Goal: Task Accomplishment & Management: Use online tool/utility

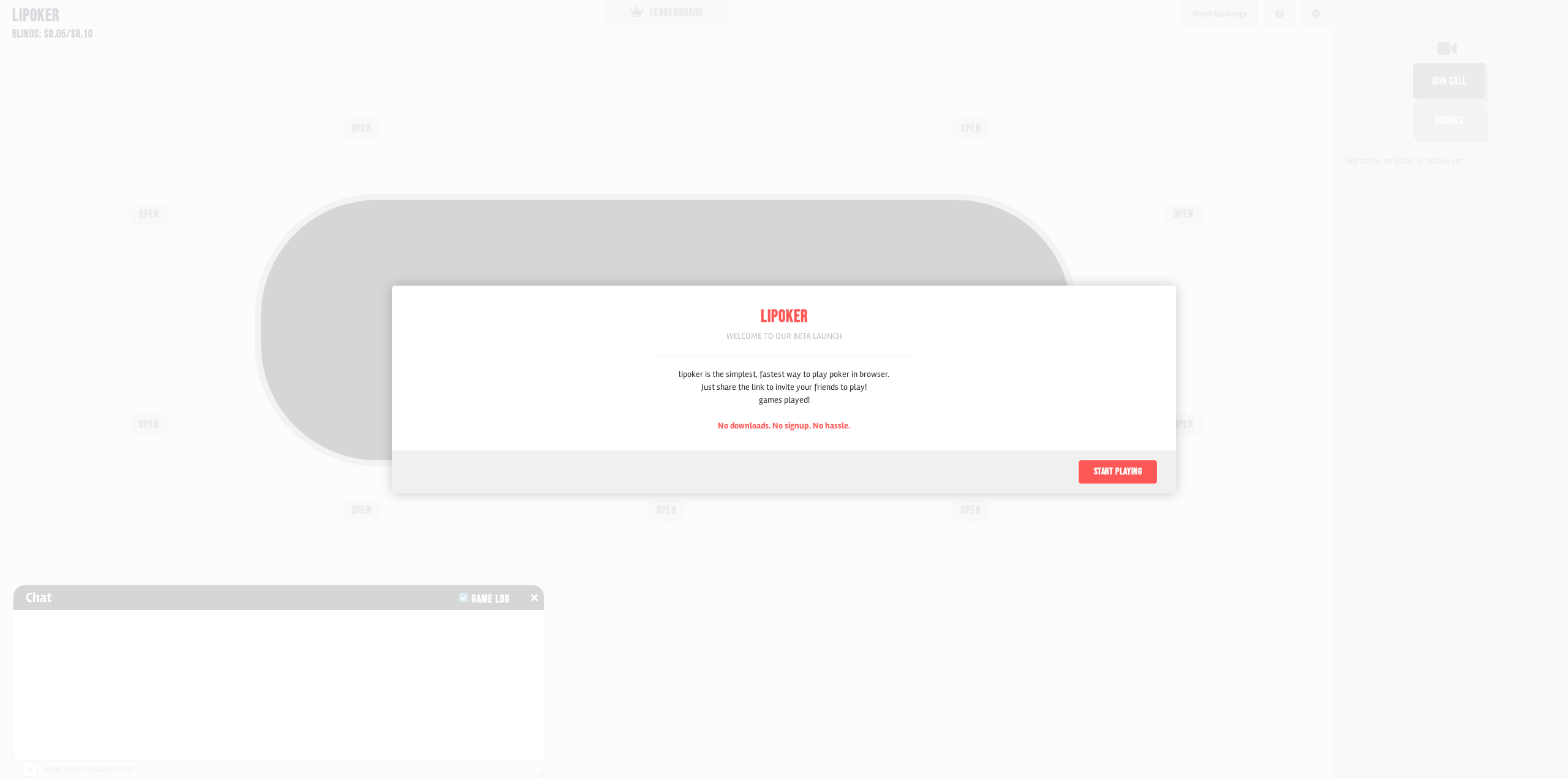
scroll to position [62, 0]
click at [1122, 463] on button "Start playing" at bounding box center [1118, 472] width 80 height 25
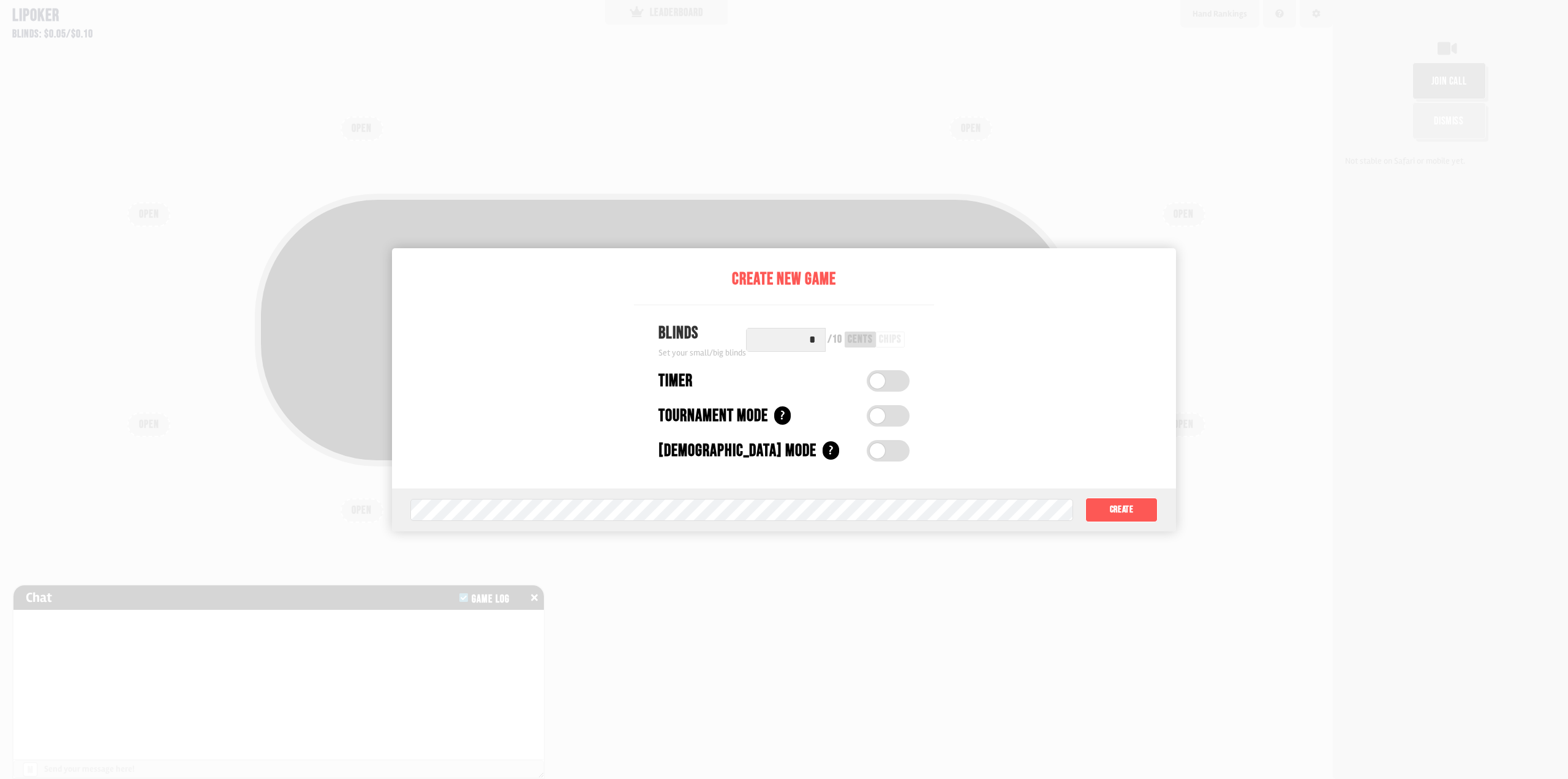
drag, startPoint x: 815, startPoint y: 344, endPoint x: 806, endPoint y: 342, distance: 9.2
click at [806, 342] on input "*" at bounding box center [786, 340] width 80 height 24
click at [817, 340] on input "*" at bounding box center [786, 340] width 80 height 24
click at [887, 375] on label at bounding box center [888, 382] width 43 height 22
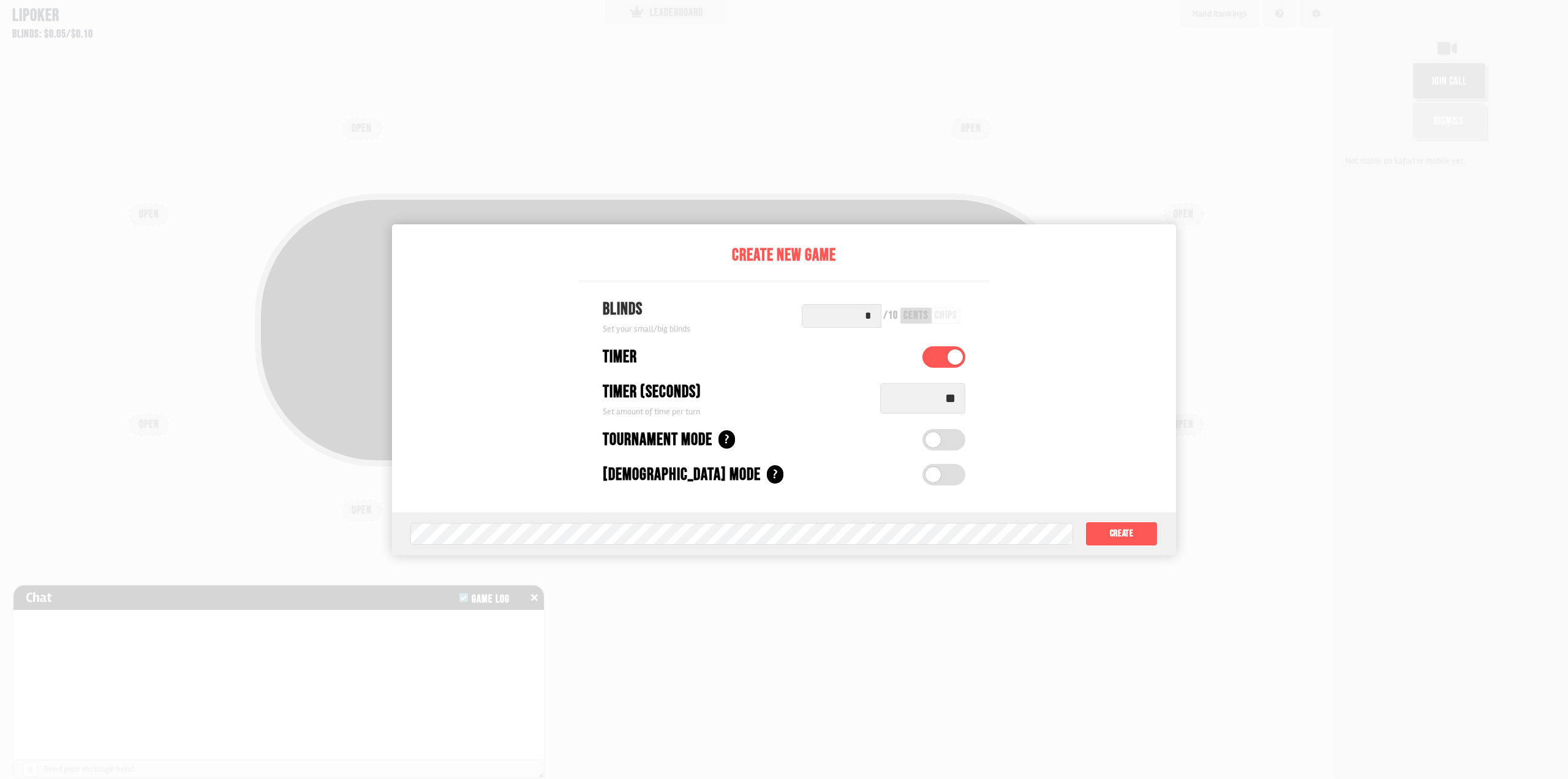
click at [945, 361] on label at bounding box center [944, 358] width 43 height 22
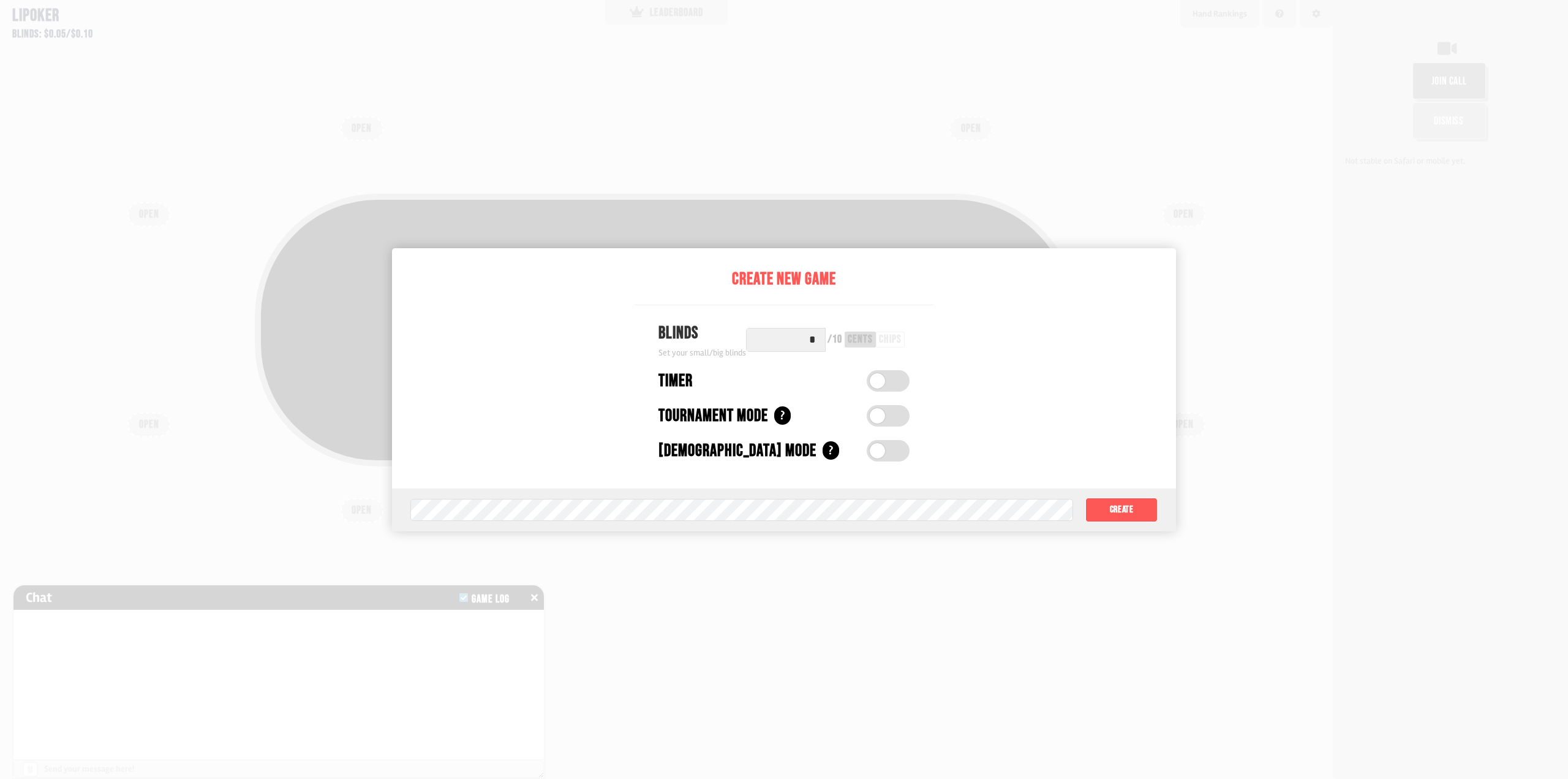
click at [887, 387] on label at bounding box center [888, 382] width 43 height 22
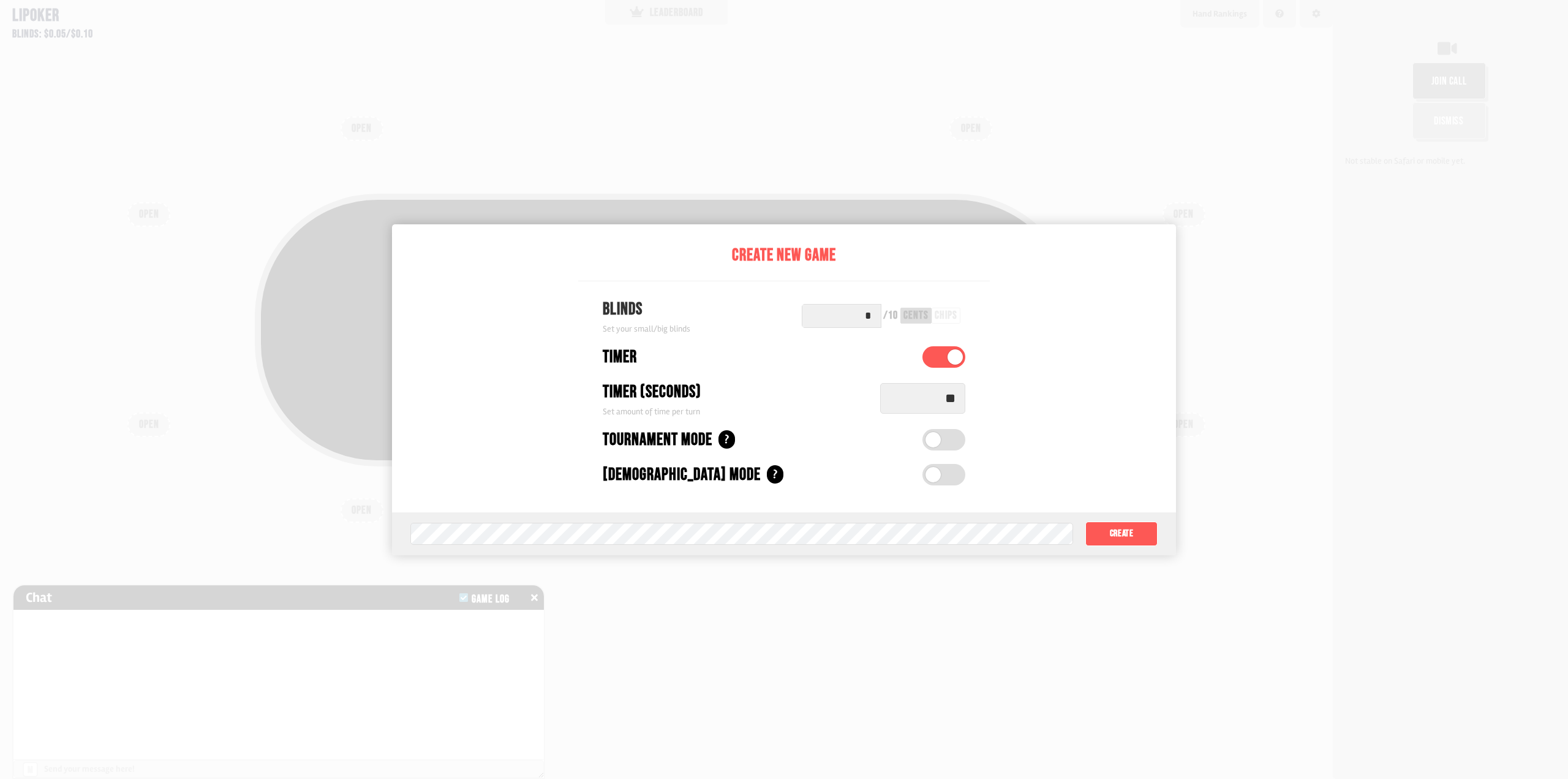
drag, startPoint x: 965, startPoint y: 400, endPoint x: 930, endPoint y: 398, distance: 35.1
click at [930, 398] on input "**" at bounding box center [923, 398] width 86 height 31
type input "*"
type input "**"
click at [941, 479] on span at bounding box center [933, 474] width 15 height 15
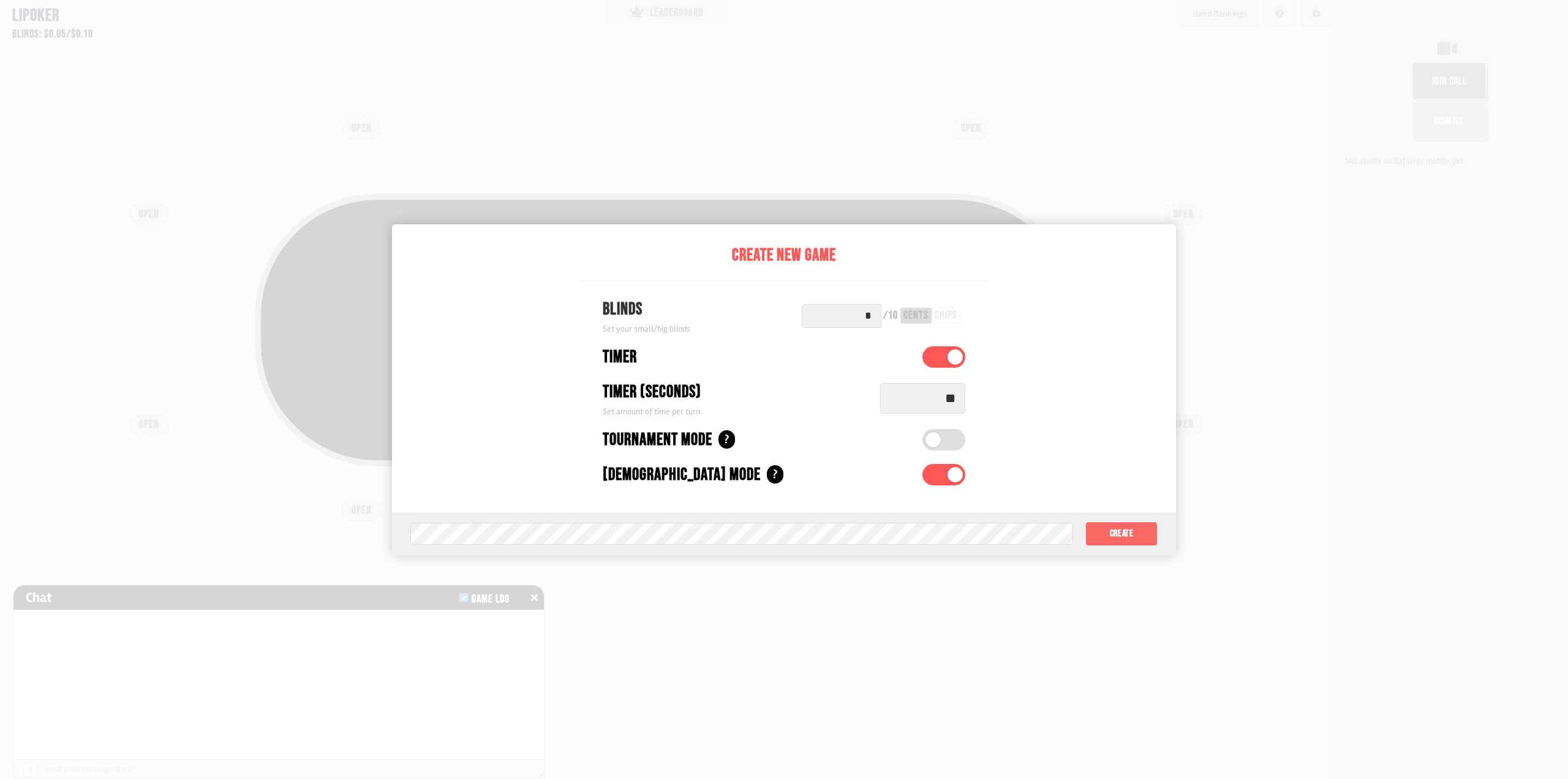
click at [1138, 537] on button "Create" at bounding box center [1122, 534] width 73 height 25
